Goal: Information Seeking & Learning: Check status

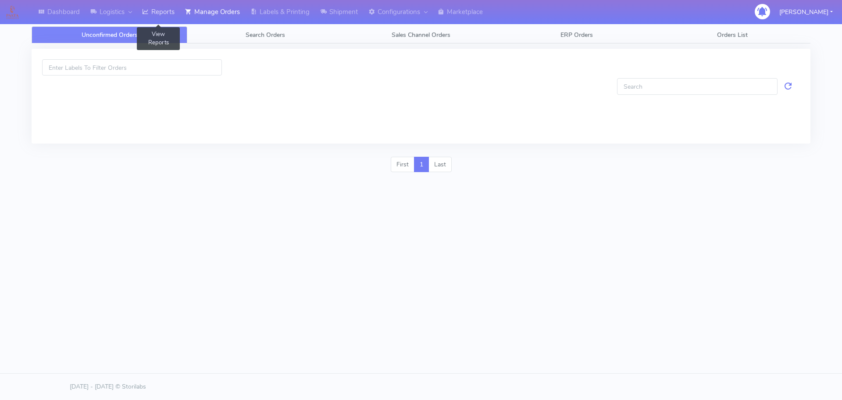
click at [155, 7] on link "Reports" at bounding box center [158, 12] width 43 height 24
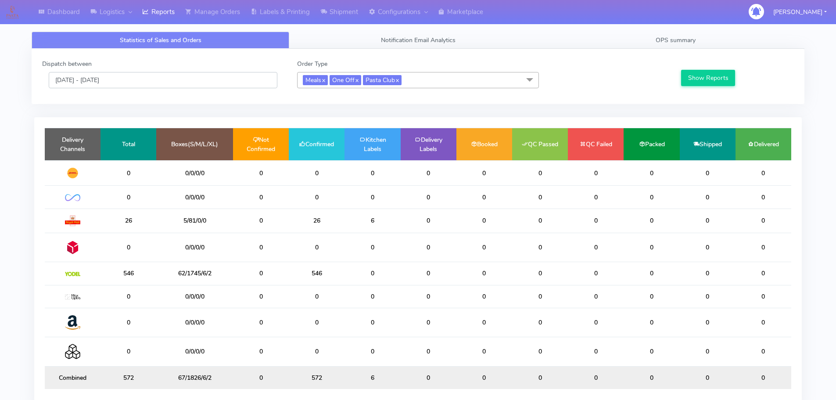
click at [162, 82] on input "[DATE] - [DATE]" at bounding box center [163, 80] width 229 height 16
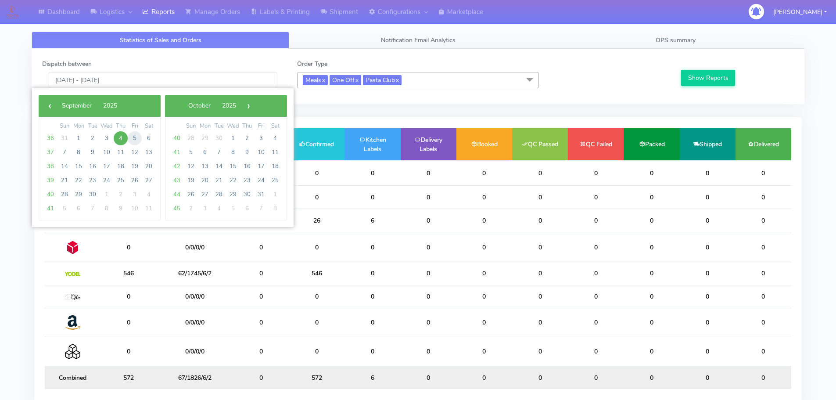
click at [131, 141] on span "5" at bounding box center [135, 138] width 14 height 14
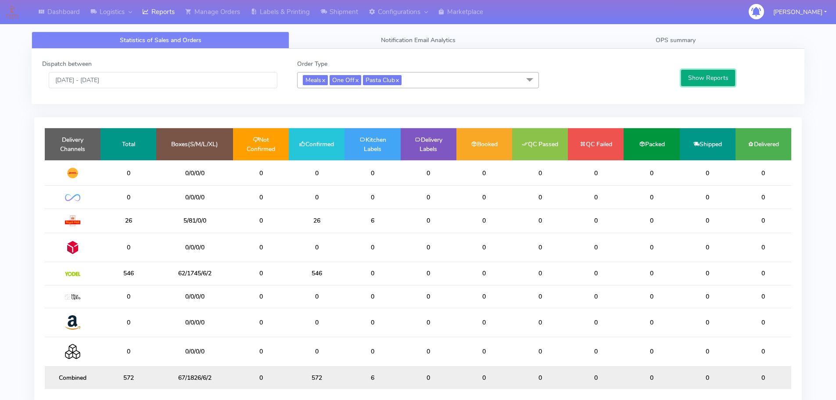
click at [707, 80] on button "Show Reports" at bounding box center [708, 78] width 54 height 16
click at [180, 75] on input "05/09/2025 - 05/09/2025" at bounding box center [163, 80] width 229 height 16
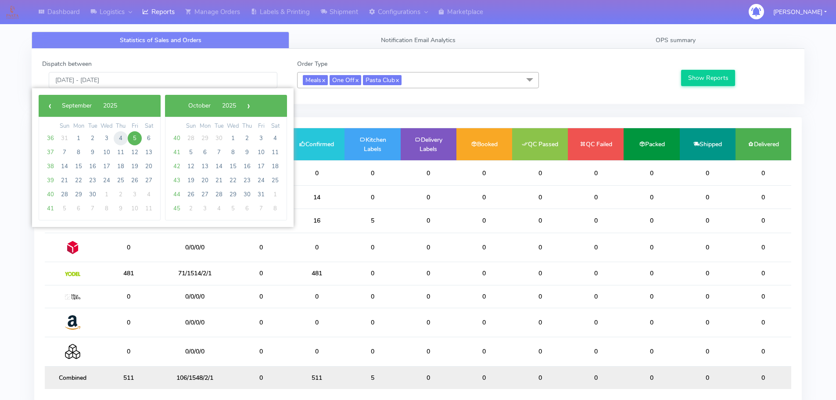
click at [126, 134] on span "4" at bounding box center [121, 138] width 14 height 14
click at [125, 135] on span "4" at bounding box center [121, 138] width 14 height 14
type input "[DATE] - [DATE]"
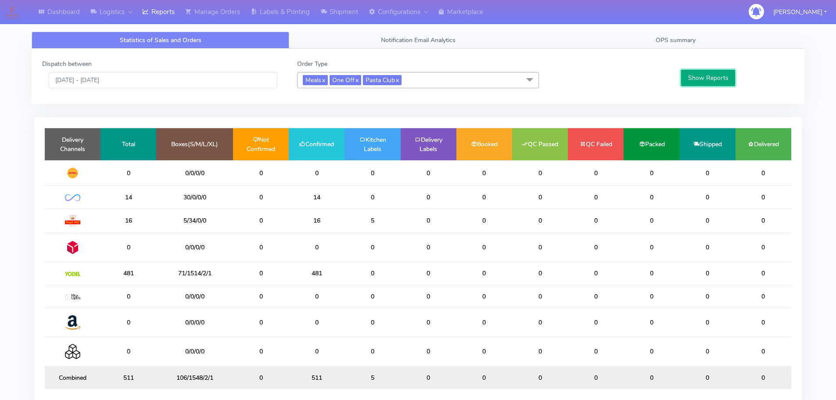
click at [709, 79] on button "Show Reports" at bounding box center [708, 78] width 54 height 16
click at [682, 40] on span "OPS summary" at bounding box center [675, 40] width 40 height 8
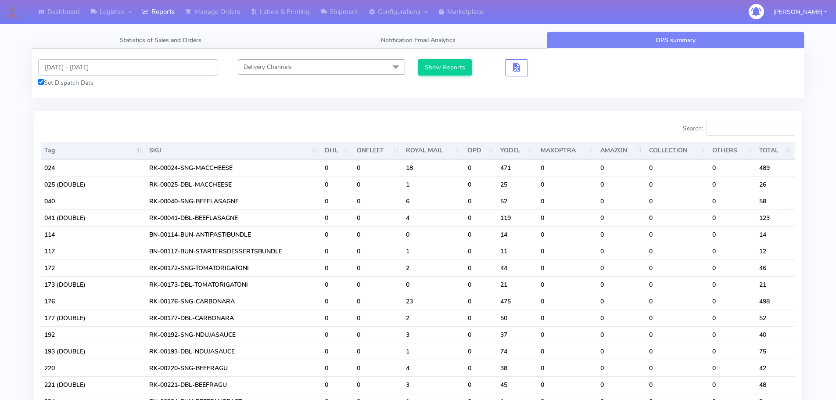
click at [182, 62] on input "[DATE] - [DATE]" at bounding box center [128, 67] width 180 height 16
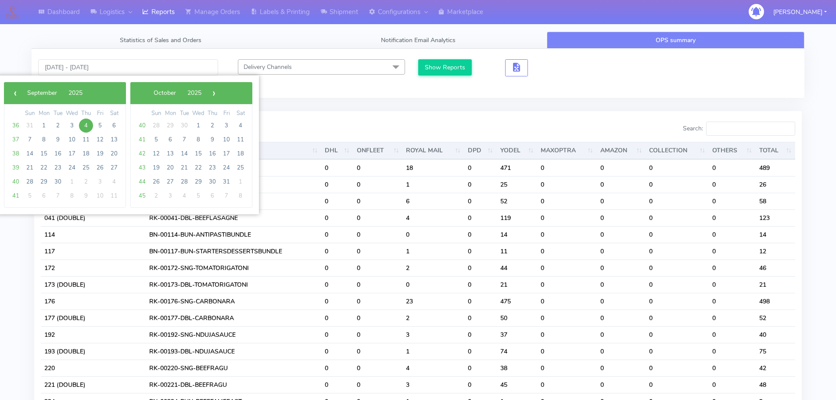
click at [83, 123] on span "4" at bounding box center [86, 125] width 14 height 14
click at [97, 125] on span "5" at bounding box center [100, 125] width 14 height 14
type input "04/09/2025 - 05/09/2025"
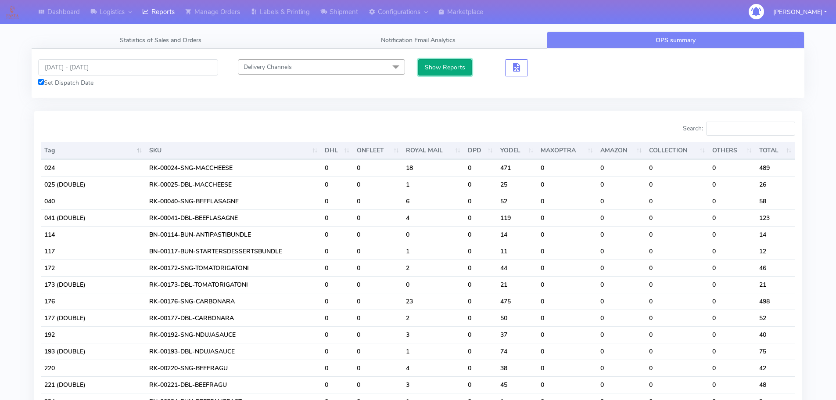
click at [439, 63] on button "Show Reports" at bounding box center [445, 67] width 54 height 16
click at [760, 131] on input "Search:" at bounding box center [750, 129] width 89 height 14
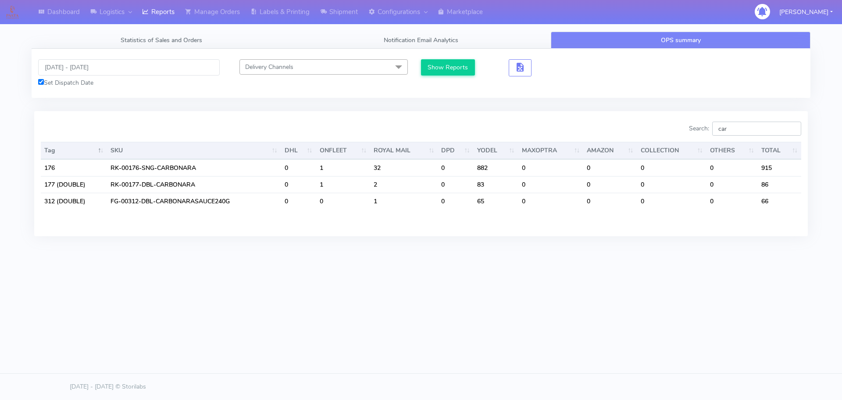
drag, startPoint x: 735, startPoint y: 123, endPoint x: 688, endPoint y: 127, distance: 46.7
click at [688, 127] on div "Search: car" at bounding box center [615, 131] width 374 height 18
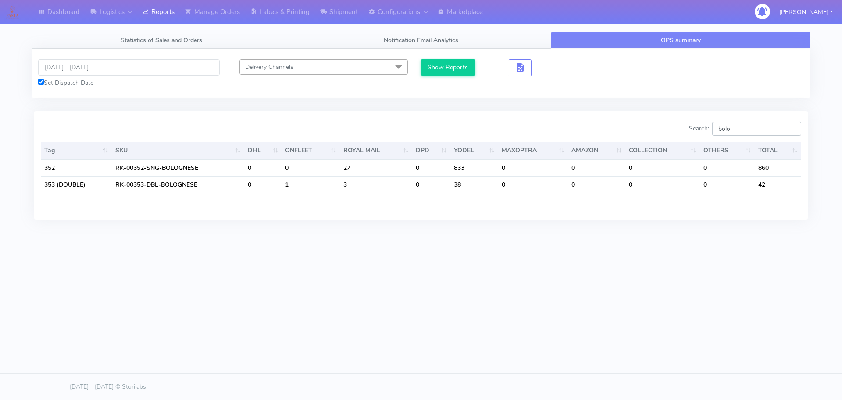
drag, startPoint x: 763, startPoint y: 134, endPoint x: 646, endPoint y: 133, distance: 116.7
click at [646, 133] on div "Search: bolo" at bounding box center [615, 131] width 374 height 18
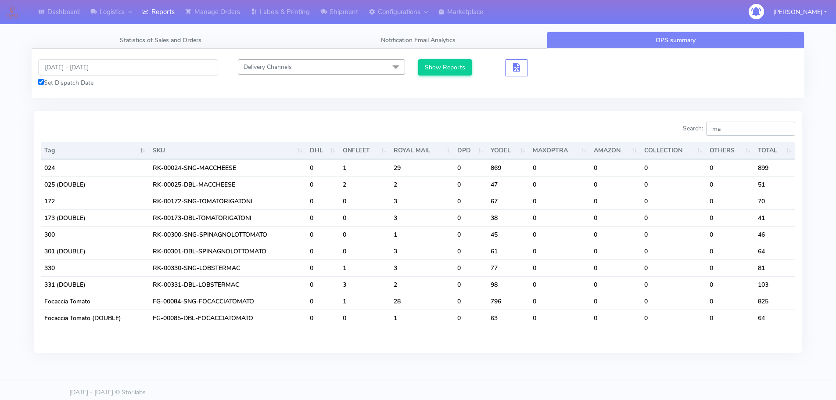
type input "mac"
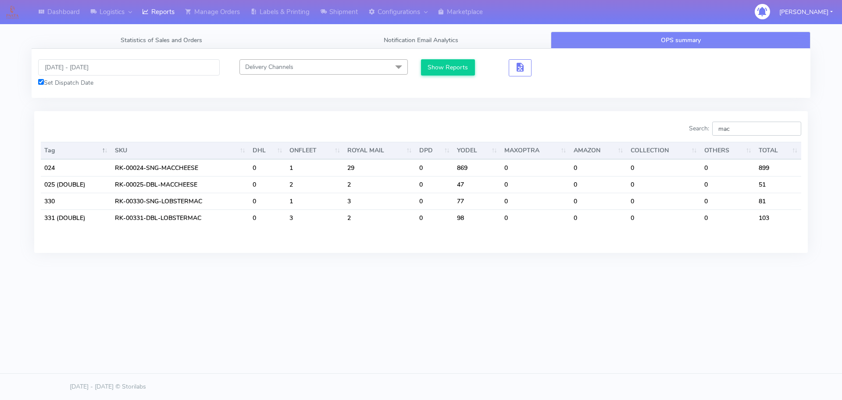
drag, startPoint x: 744, startPoint y: 130, endPoint x: 697, endPoint y: 136, distance: 47.3
click at [697, 136] on label "Search: mac" at bounding box center [745, 129] width 112 height 14
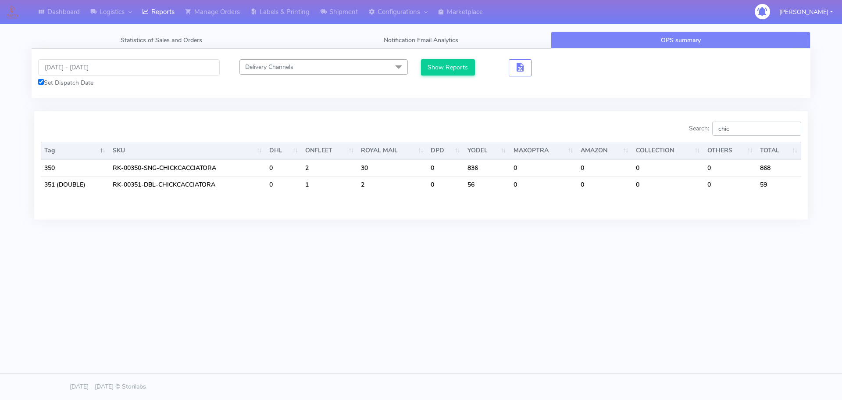
drag, startPoint x: 753, startPoint y: 134, endPoint x: 675, endPoint y: 123, distance: 78.8
click at [675, 123] on div "Search: chic" at bounding box center [615, 131] width 374 height 18
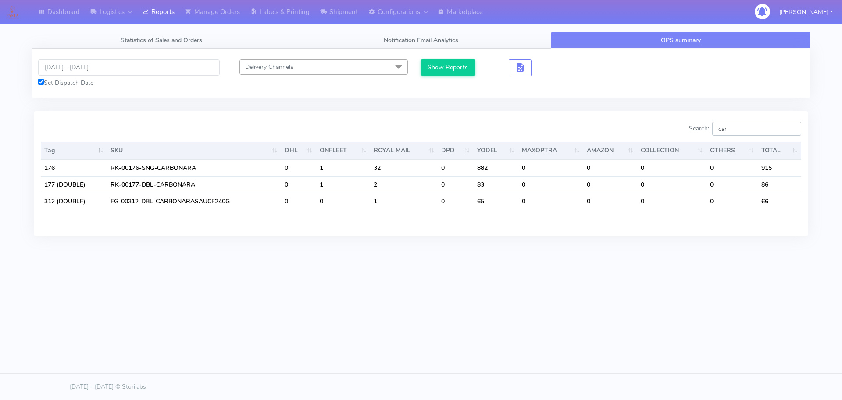
drag, startPoint x: 745, startPoint y: 131, endPoint x: 651, endPoint y: 129, distance: 93.9
click at [651, 129] on div "Search: car" at bounding box center [615, 131] width 374 height 18
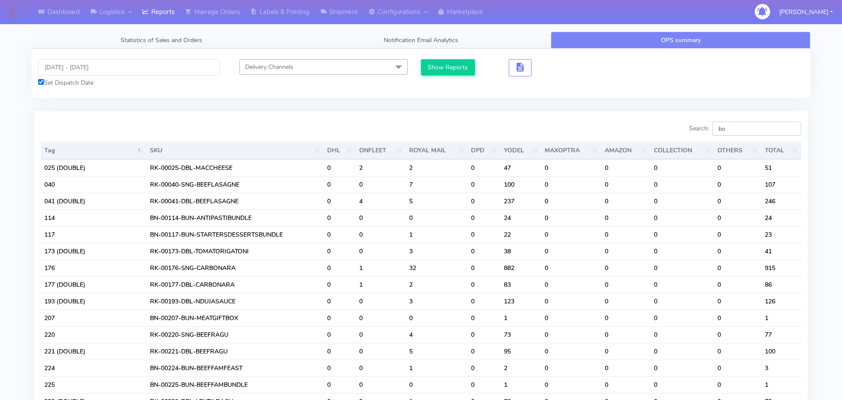
type input "bol"
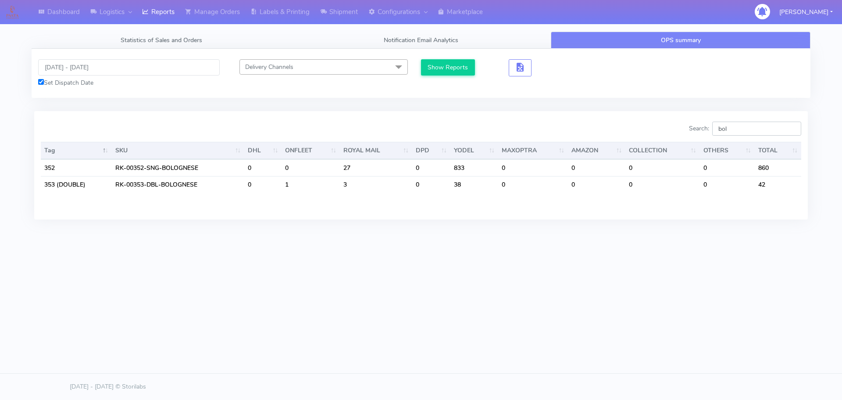
click at [796, 130] on input "bol" at bounding box center [756, 129] width 89 height 14
click at [790, 128] on input "bol" at bounding box center [756, 129] width 89 height 14
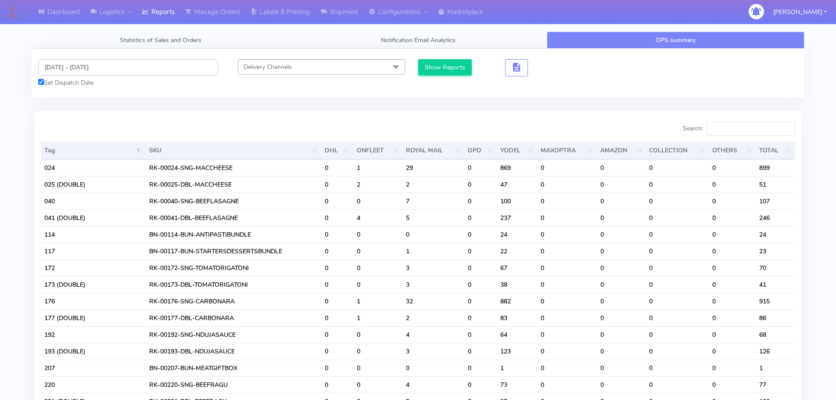
click at [157, 69] on input "04/09/2025 - 05/09/2025" at bounding box center [128, 67] width 180 height 16
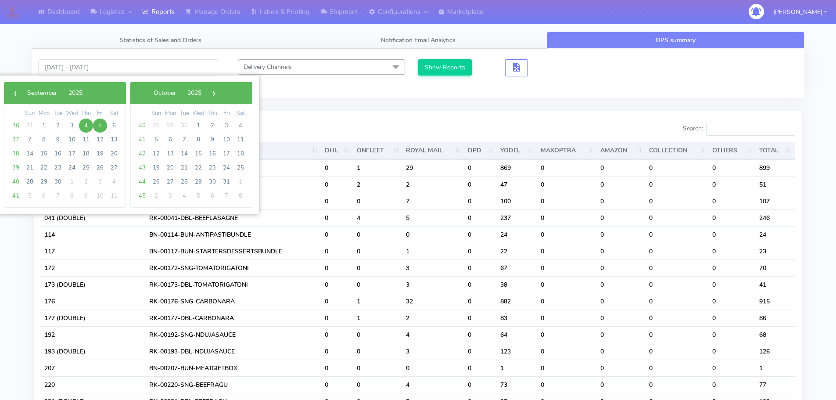
click at [85, 125] on span "4" at bounding box center [86, 125] width 14 height 14
type input "[DATE] - [DATE]"
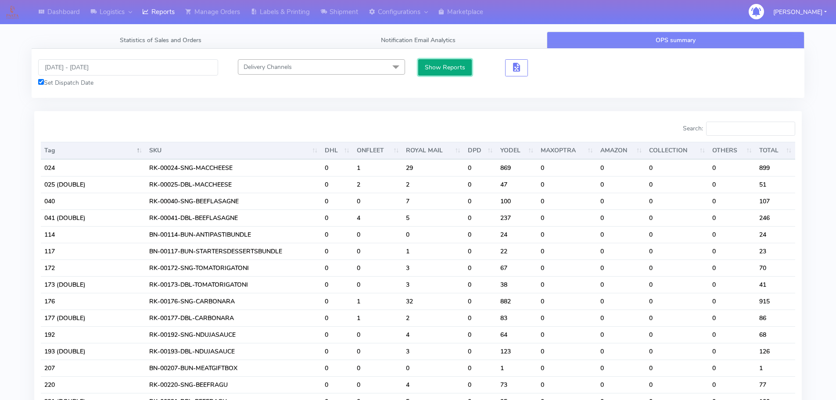
click at [419, 69] on button "Show Reports" at bounding box center [445, 67] width 54 height 16
click at [167, 33] on link "Statistics of Sales and Orders" at bounding box center [160, 40] width 257 height 17
